Goal: Task Accomplishment & Management: Manage account settings

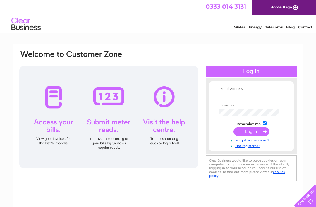
click at [240, 97] on input "text" at bounding box center [249, 96] width 60 height 6
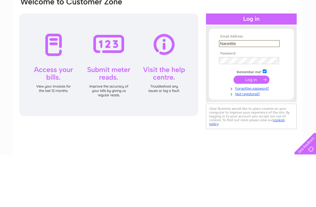
click at [251, 128] on input "submit" at bounding box center [252, 132] width 36 height 8
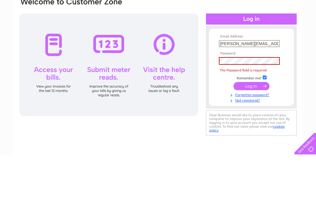
type input "Nanette@northstarstaging.co.uk"
click at [228, 108] on td at bounding box center [251, 113] width 68 height 11
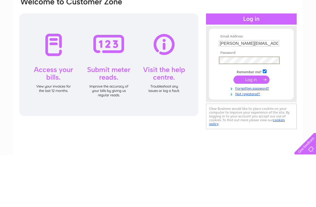
click at [250, 126] on td at bounding box center [251, 131] width 68 height 11
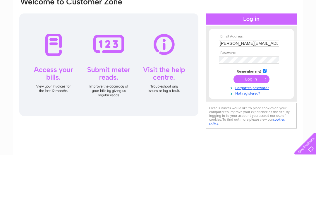
scroll to position [52, 0]
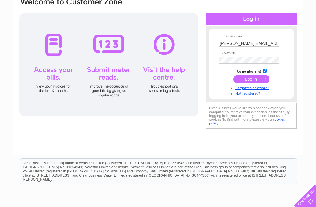
click at [251, 82] on input "submit" at bounding box center [252, 79] width 36 height 8
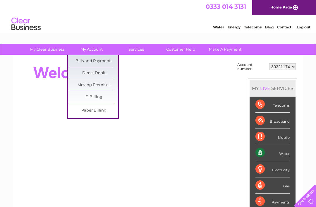
click at [84, 59] on link "Bills and Payments" at bounding box center [94, 61] width 48 height 12
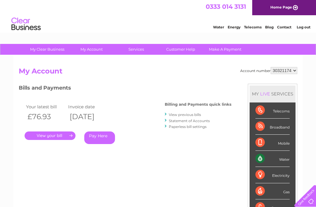
click at [45, 135] on link "." at bounding box center [50, 135] width 51 height 8
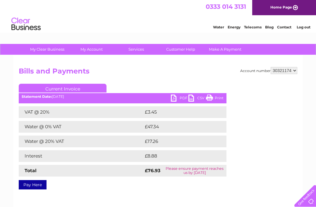
click at [179, 99] on link "PDF" at bounding box center [180, 99] width 18 height 8
